Goal: Task Accomplishment & Management: Manage account settings

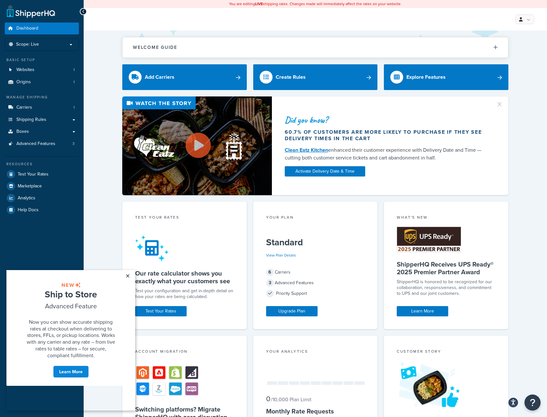
click at [127, 276] on link "×" at bounding box center [127, 276] width 11 height 12
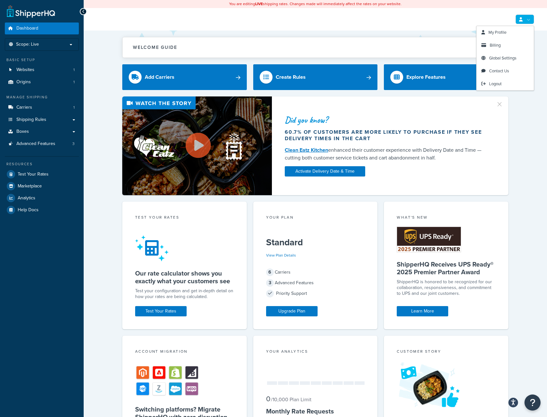
click at [528, 19] on link at bounding box center [524, 19] width 19 height 10
click at [492, 44] on span "Billing" at bounding box center [495, 45] width 11 height 6
